Goal: Complete application form

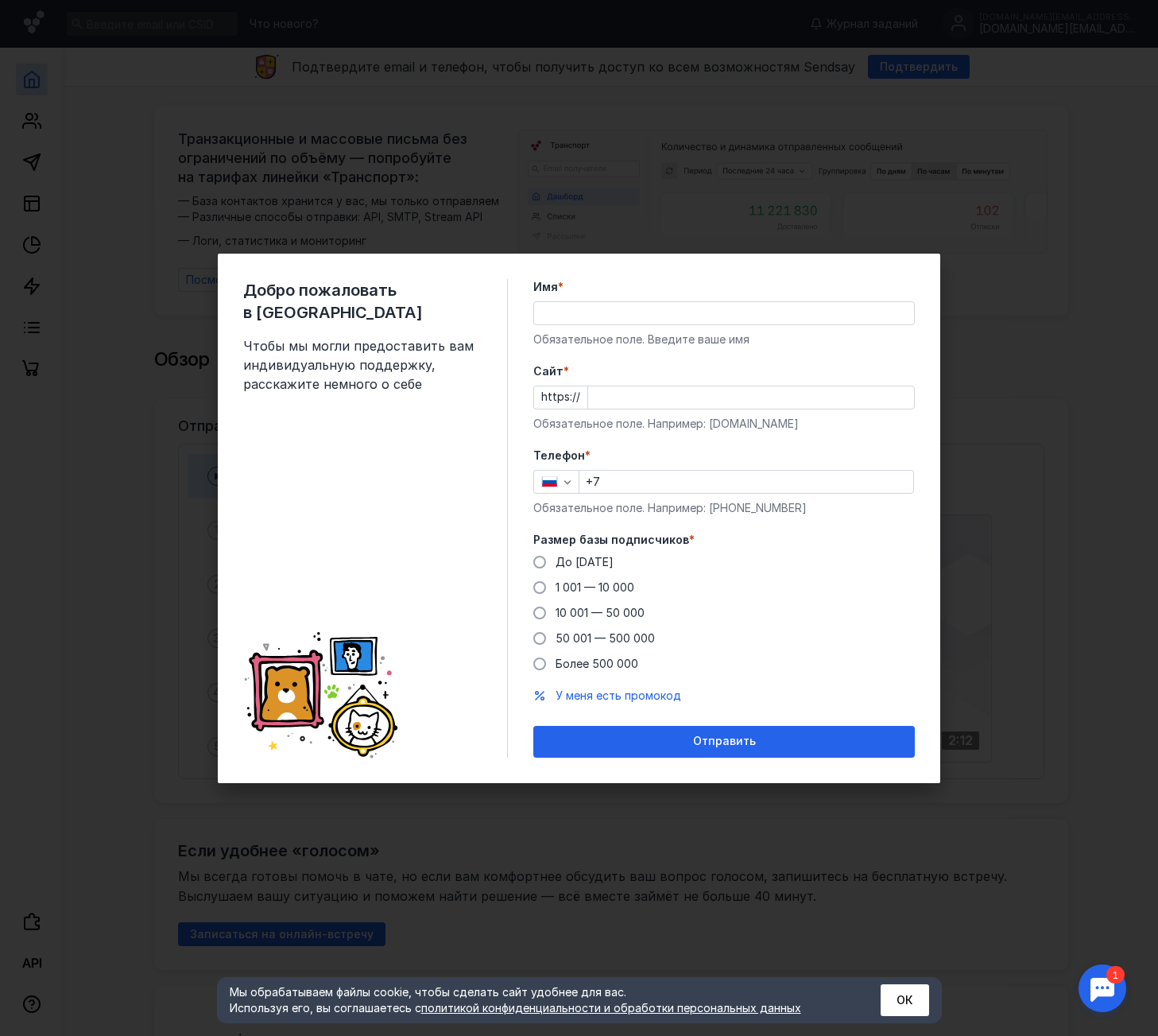
click at [597, 314] on input "Имя *" at bounding box center [724, 314] width 380 height 22
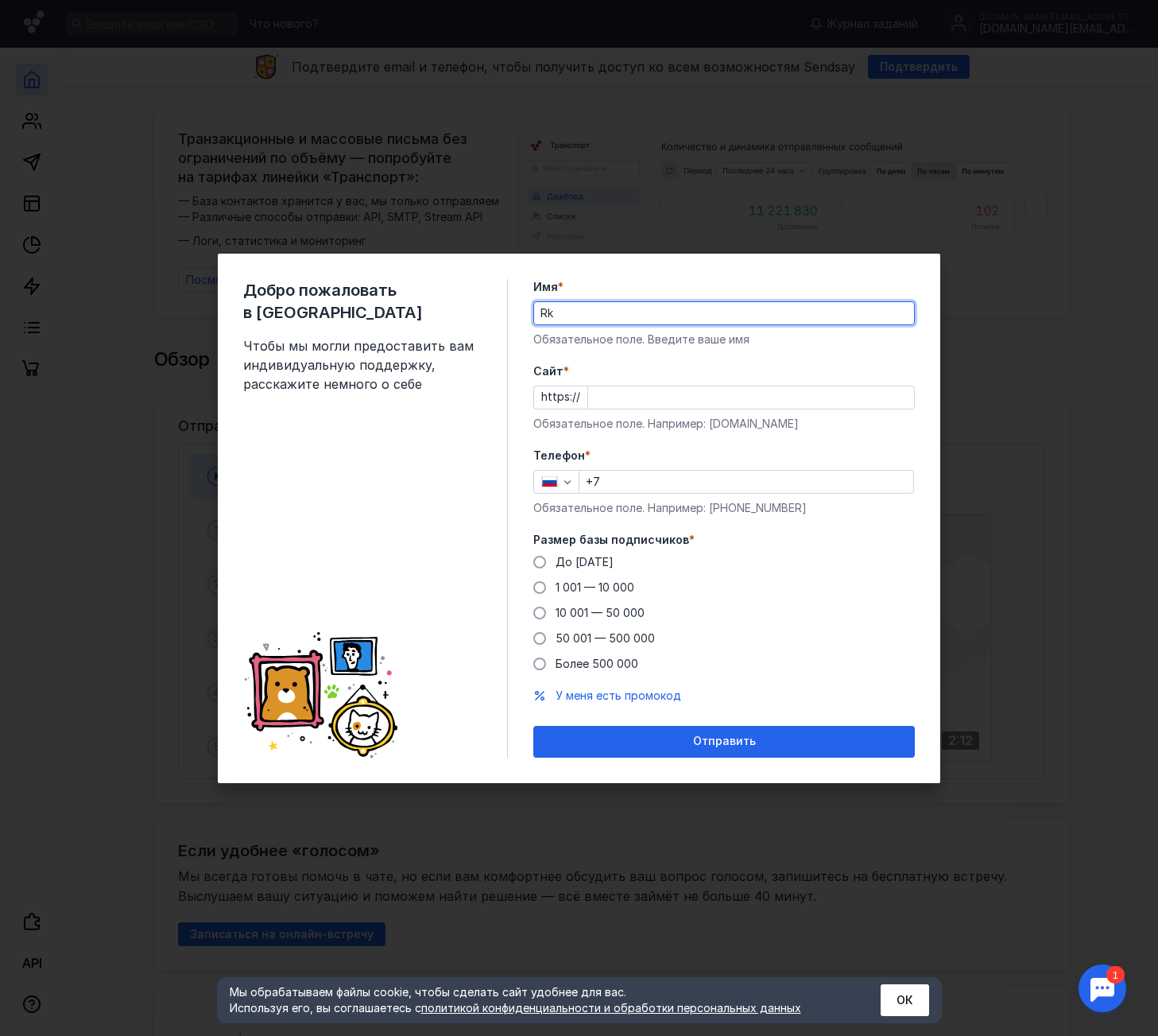
type input "R"
type input "Клиника"
click at [731, 411] on div "Cайт * https:// Обязательное поле. Например: [DOMAIN_NAME]" at bounding box center [724, 398] width 381 height 68
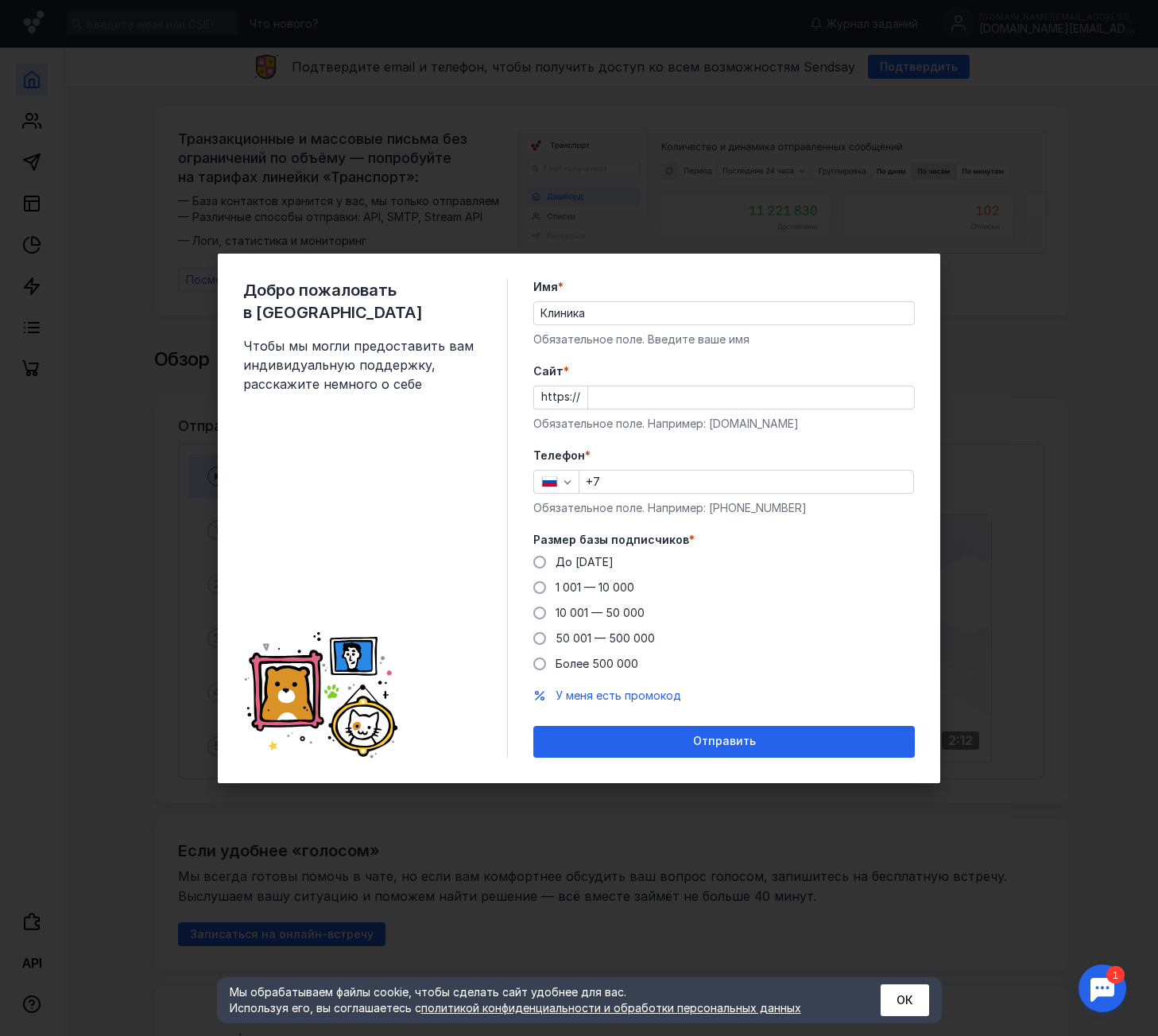
click at [730, 405] on input "Cайт *" at bounding box center [751, 398] width 326 height 22
type input "[DOMAIN_NAME]"
click at [850, 528] on form "Имя * Клиника Обязательное поле. Введите ваше имя [PERSON_NAME] * https:// [DOM…" at bounding box center [724, 518] width 381 height 478
click at [602, 473] on input "+7" at bounding box center [746, 482] width 334 height 22
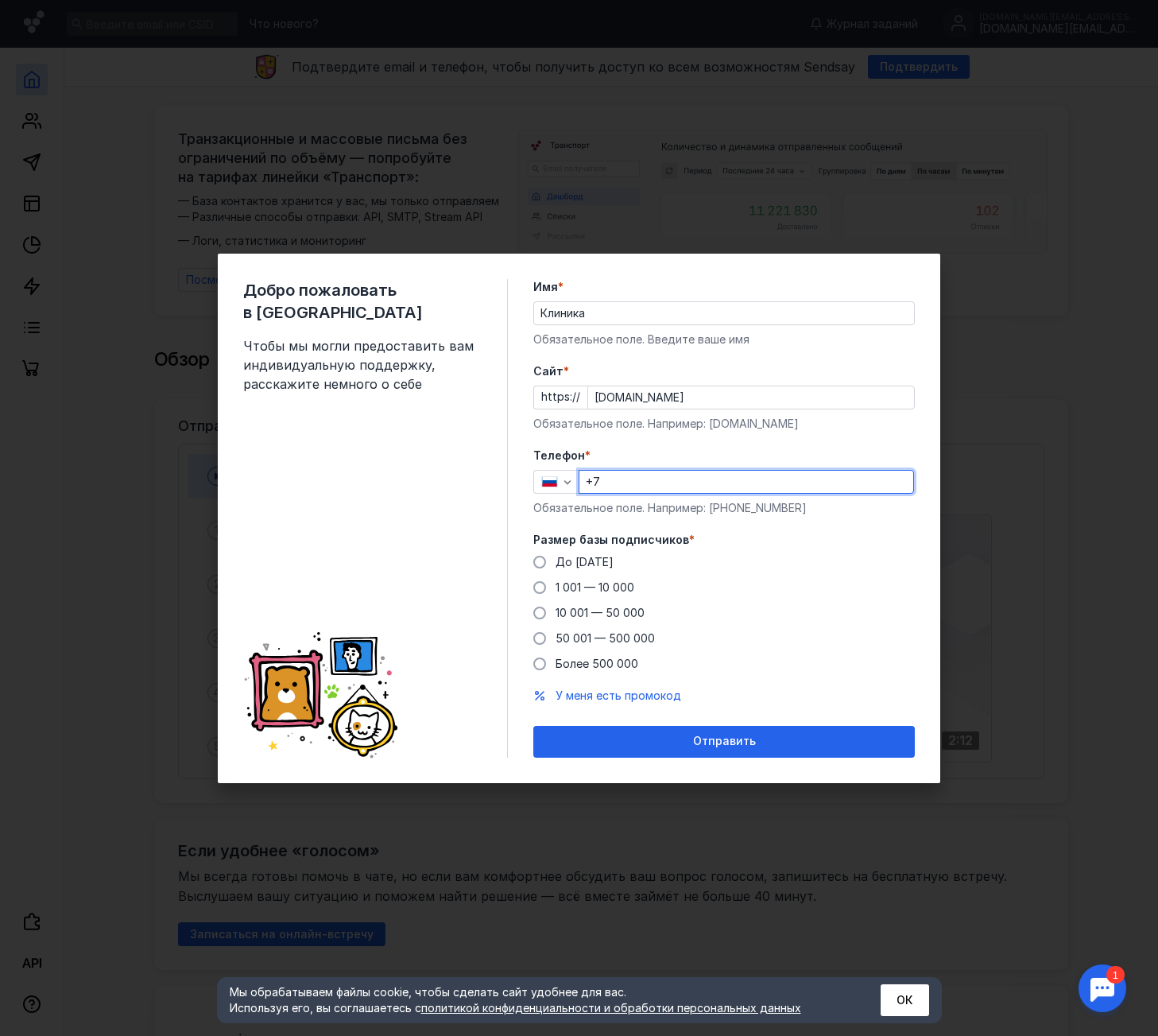
click at [613, 477] on input "+7" at bounding box center [746, 482] width 334 height 22
paste input "[PHONE_NUMBER]"
click at [615, 482] on input "[PHONE_NUMBER]" at bounding box center [746, 482] width 334 height 22
type input "[PHONE_NUMBER]"
drag, startPoint x: 619, startPoint y: 636, endPoint x: 894, endPoint y: 623, distance: 275.3
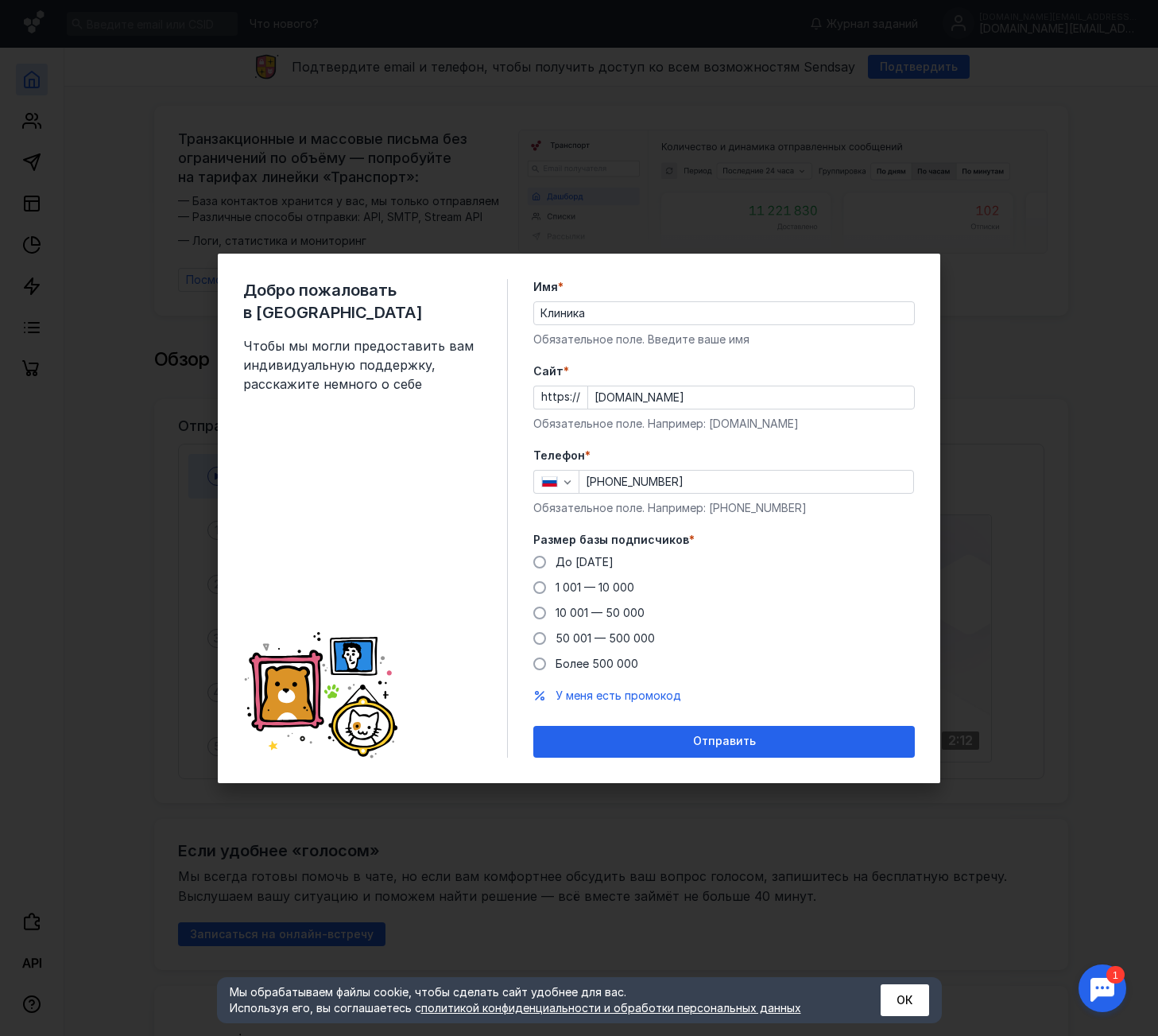
click at [627, 635] on span "50 001 — 500 000" at bounding box center [605, 638] width 99 height 14
click at [0, 0] on input "50 001 — 500 000" at bounding box center [0, 0] width 0 height 0
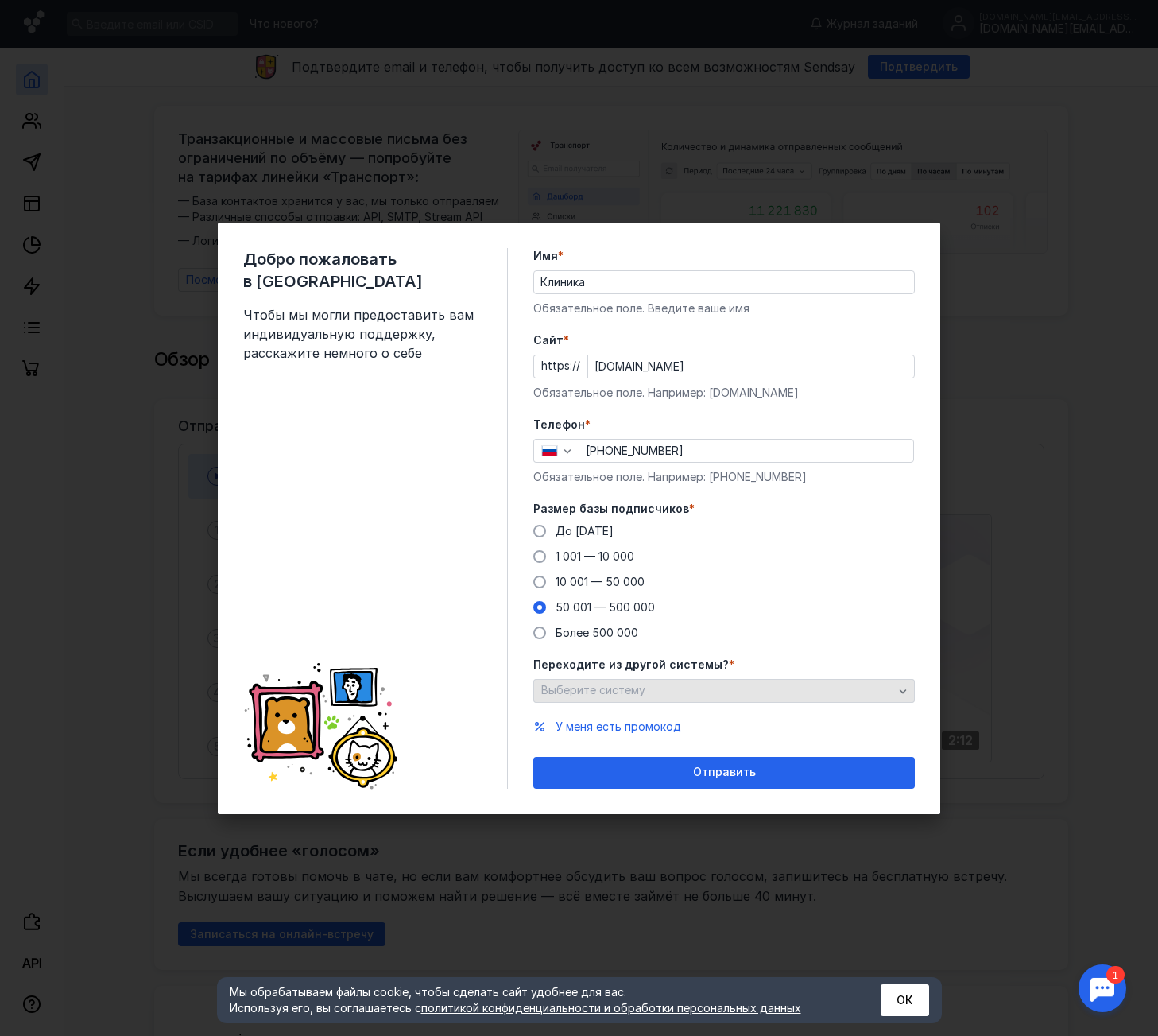
click at [680, 693] on div "Выберите систему" at bounding box center [718, 691] width 360 height 14
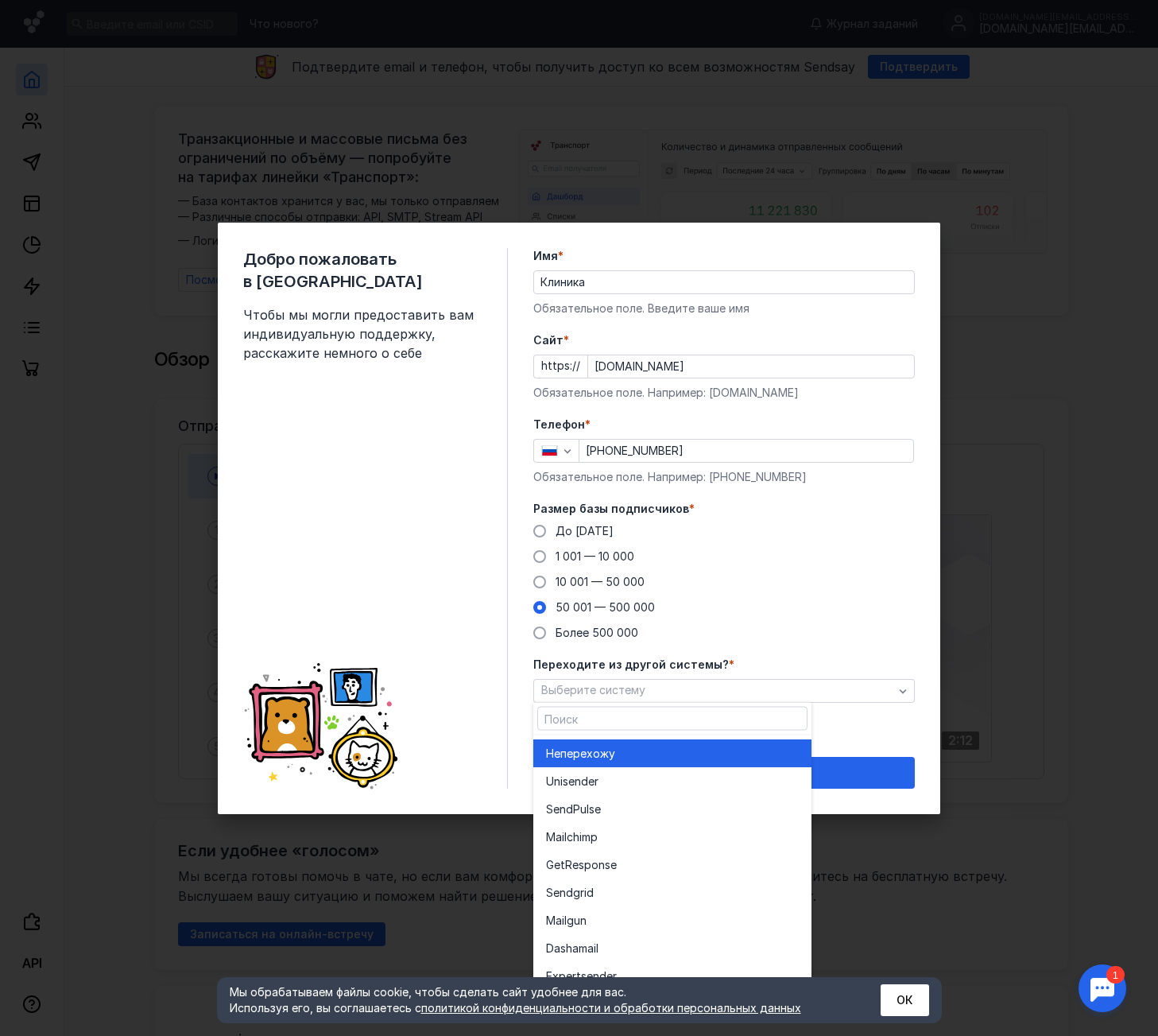
click at [562, 750] on span "перехожу" at bounding box center [588, 753] width 55 height 16
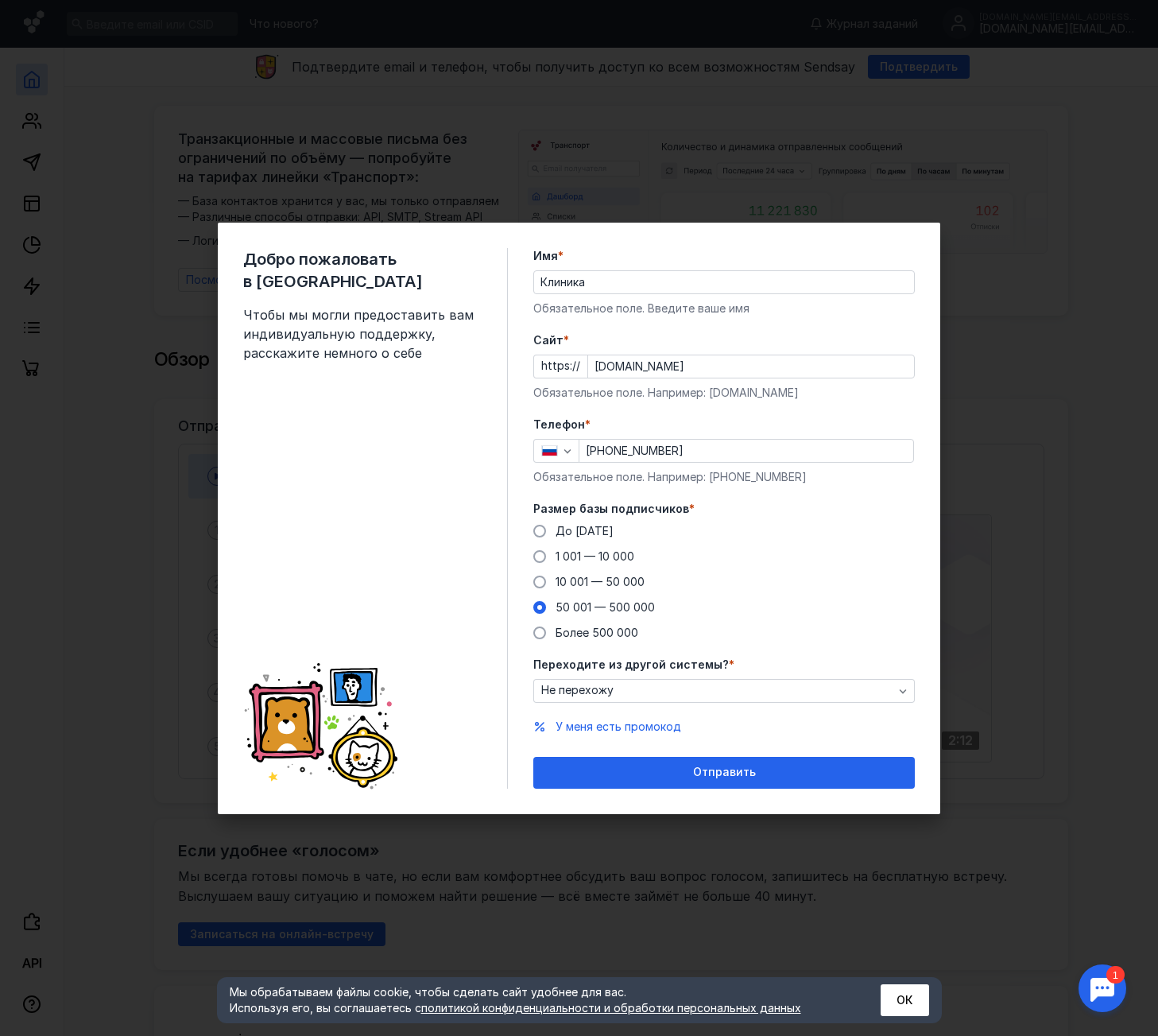
drag, startPoint x: 724, startPoint y: 773, endPoint x: 674, endPoint y: 452, distance: 324.9
click at [726, 772] on span "Отправить" at bounding box center [725, 773] width 63 height 14
